Goal: Transaction & Acquisition: Purchase product/service

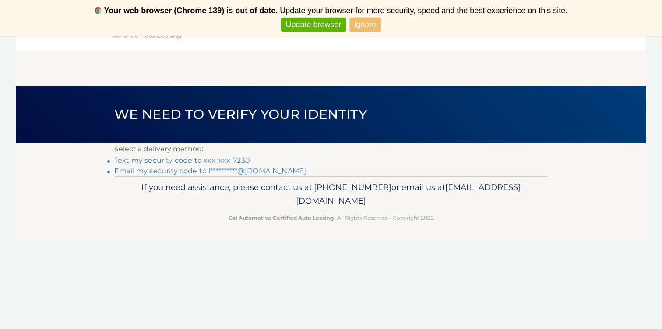
click at [203, 162] on link "Text my security code to xxx-xxx-7230" at bounding box center [182, 160] width 136 height 8
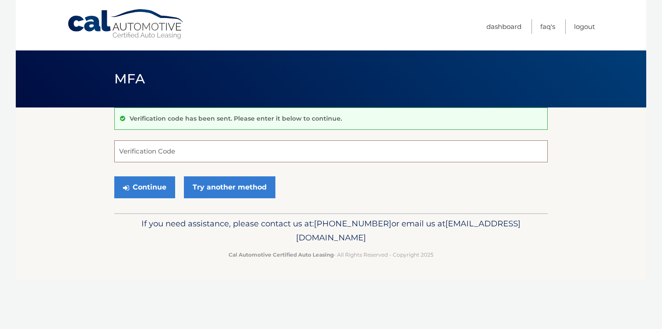
click at [191, 160] on input "Verification Code" at bounding box center [331, 151] width 434 height 22
type input "463485"
click at [150, 193] on button "Continue" at bounding box center [144, 187] width 61 height 22
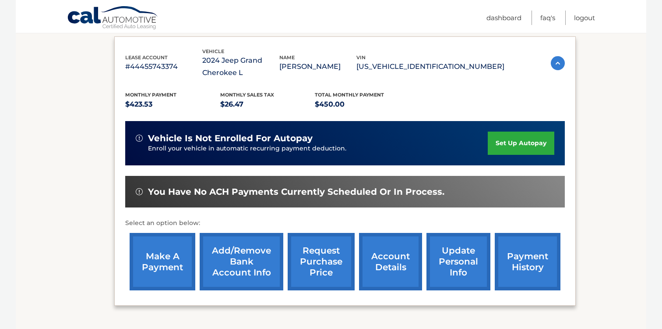
scroll to position [183, 0]
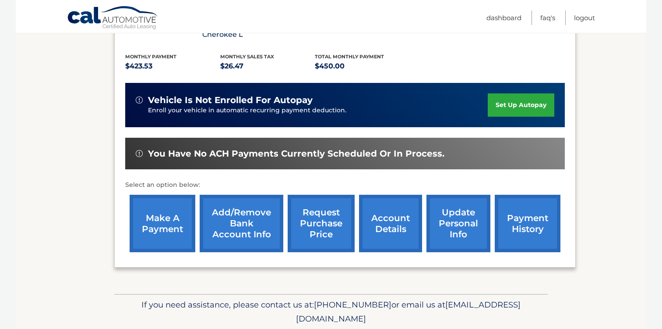
click at [169, 230] on link "make a payment" at bounding box center [163, 222] width 66 height 57
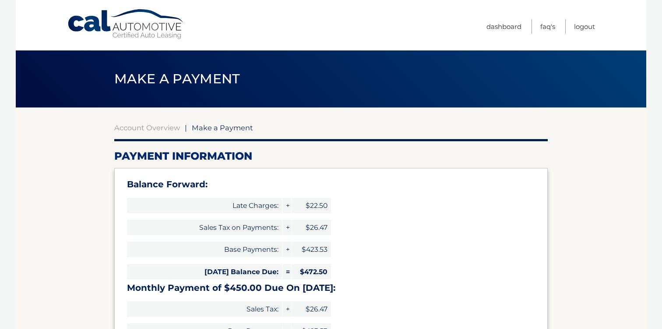
select select "MzBlZDJkYWUtM2IwNi00OWIxLTg5MmUtMGM0N2RhODAxYmNm"
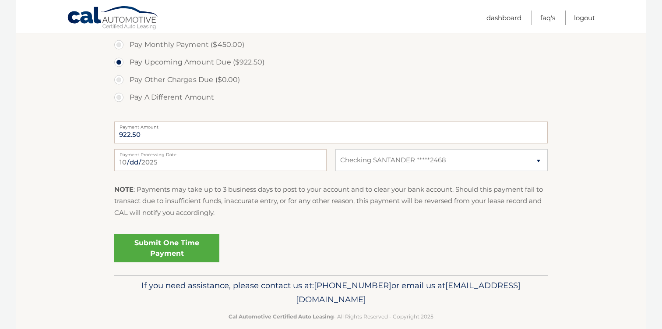
scroll to position [373, 0]
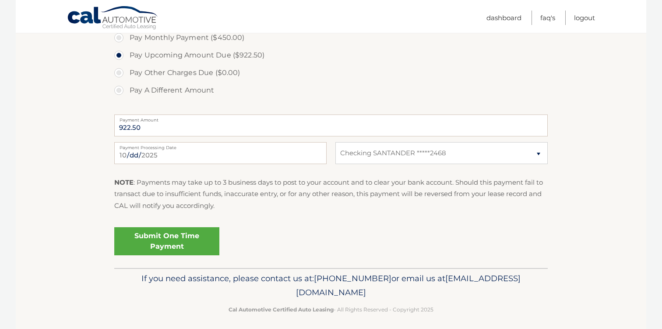
click at [167, 236] on link "Submit One Time Payment" at bounding box center [166, 241] width 105 height 28
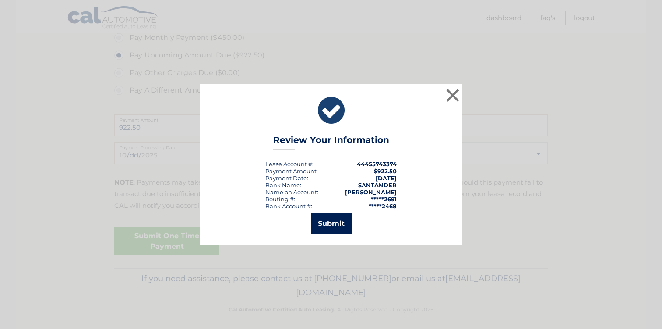
click at [326, 226] on button "Submit" at bounding box center [331, 223] width 41 height 21
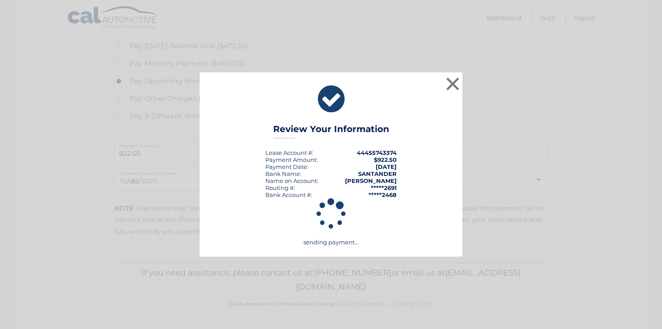
scroll to position [347, 0]
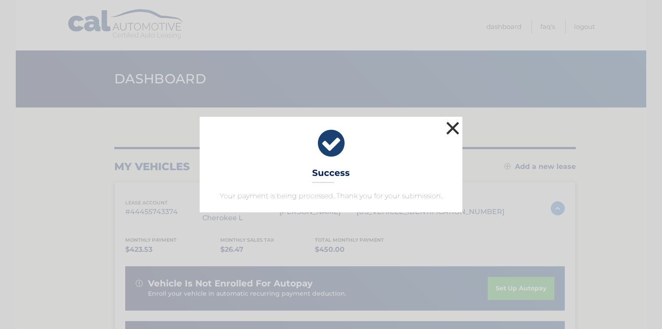
click at [452, 129] on button "×" at bounding box center [453, 128] width 18 height 18
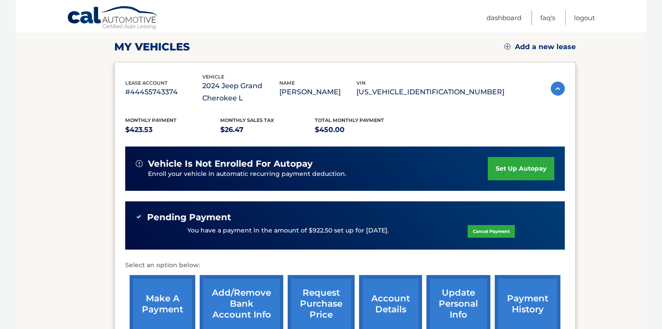
scroll to position [151, 0]
